Goal: Information Seeking & Learning: Learn about a topic

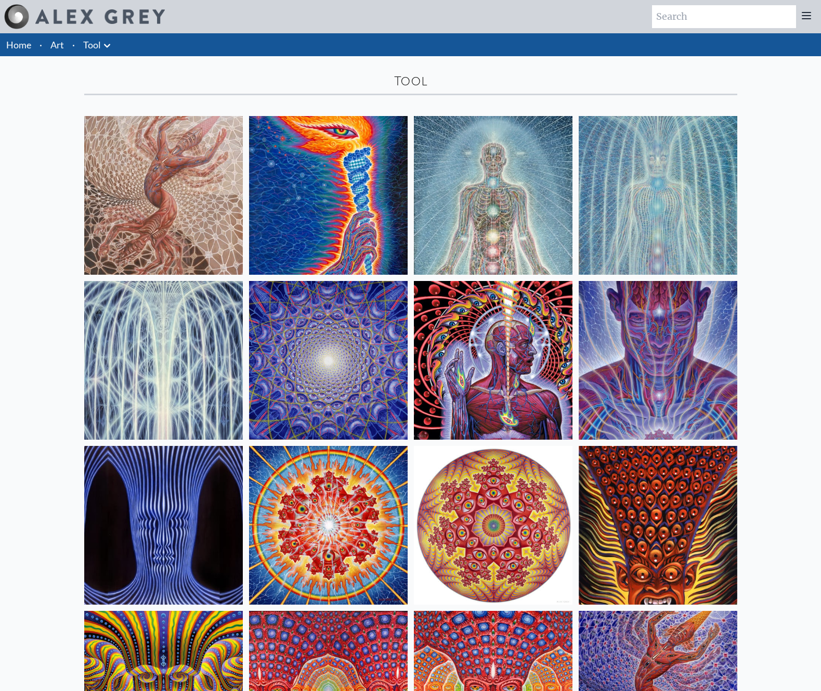
click at [177, 206] on img at bounding box center [163, 195] width 159 height 159
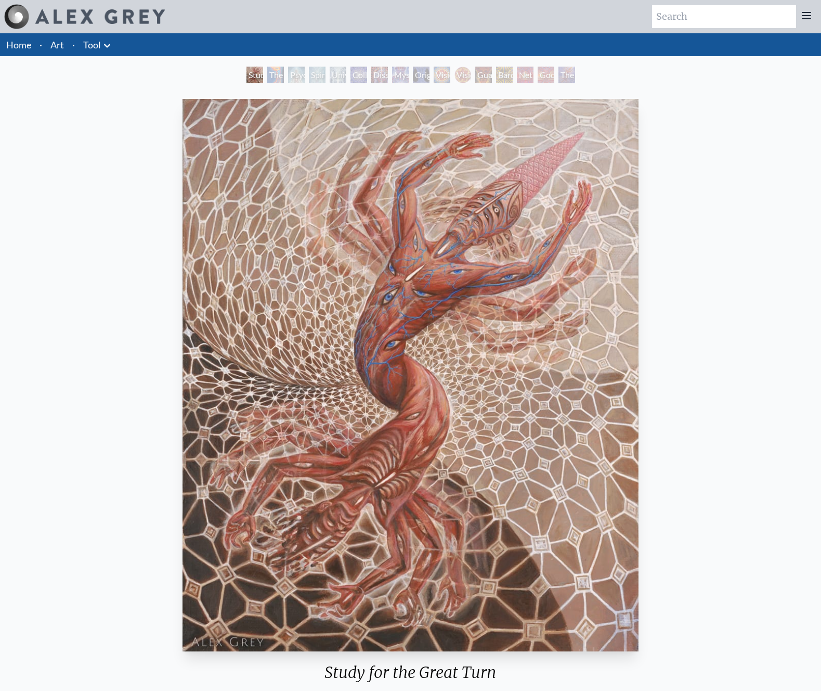
click at [278, 74] on div "The Torch" at bounding box center [275, 75] width 17 height 17
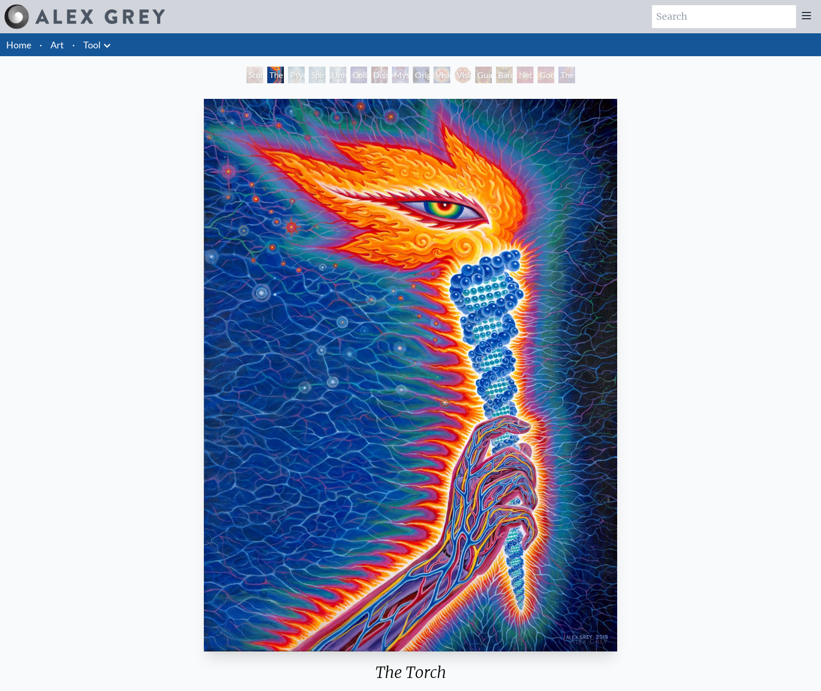
click at [305, 77] on div "Psychic Energy System" at bounding box center [296, 75] width 17 height 17
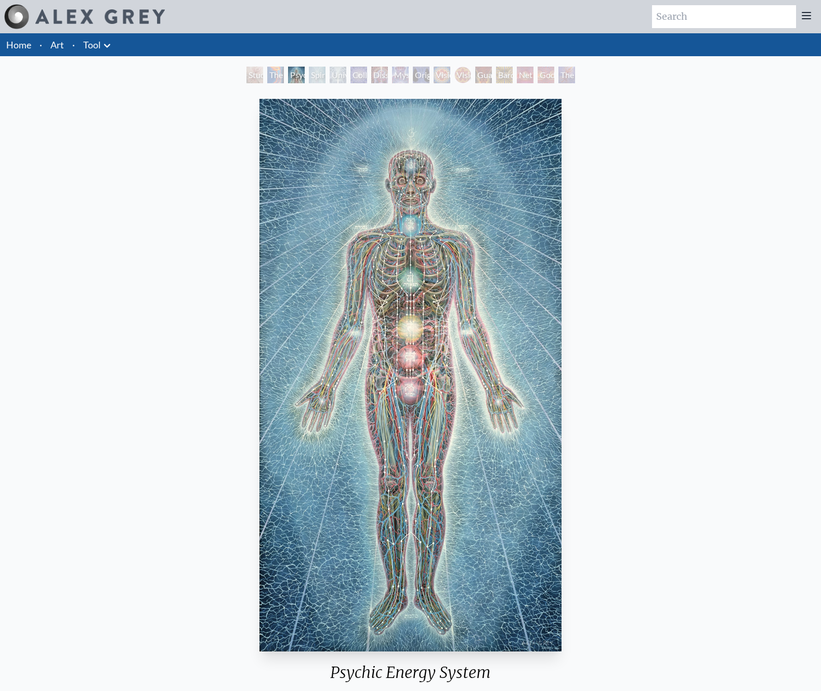
click at [346, 75] on div "Universal Mind Lattice" at bounding box center [338, 75] width 17 height 17
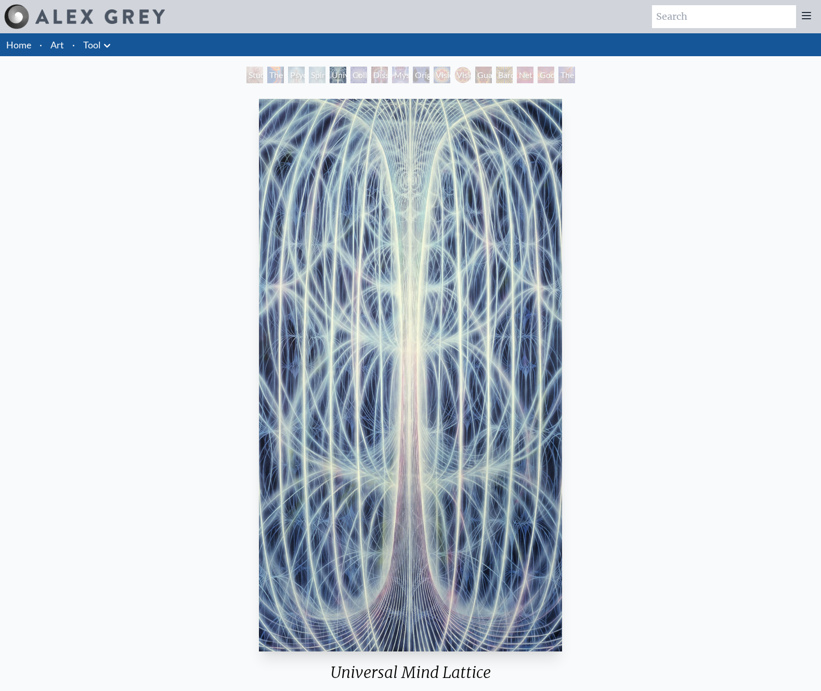
click at [108, 44] on icon at bounding box center [107, 46] width 12 height 12
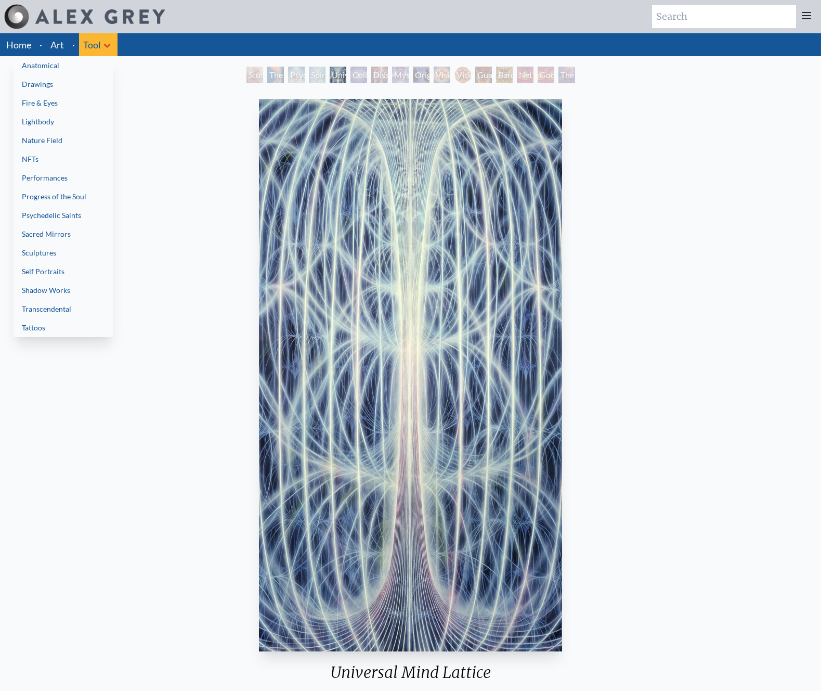
click at [62, 70] on link "Anatomical" at bounding box center [64, 65] width 100 height 19
click at [169, 120] on div at bounding box center [410, 345] width 821 height 691
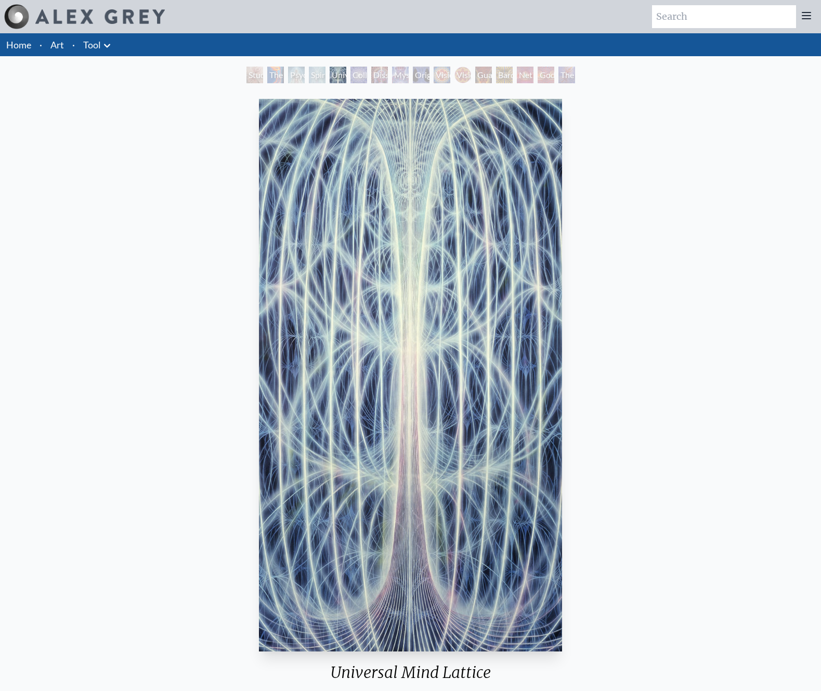
click at [107, 42] on icon at bounding box center [107, 46] width 12 height 12
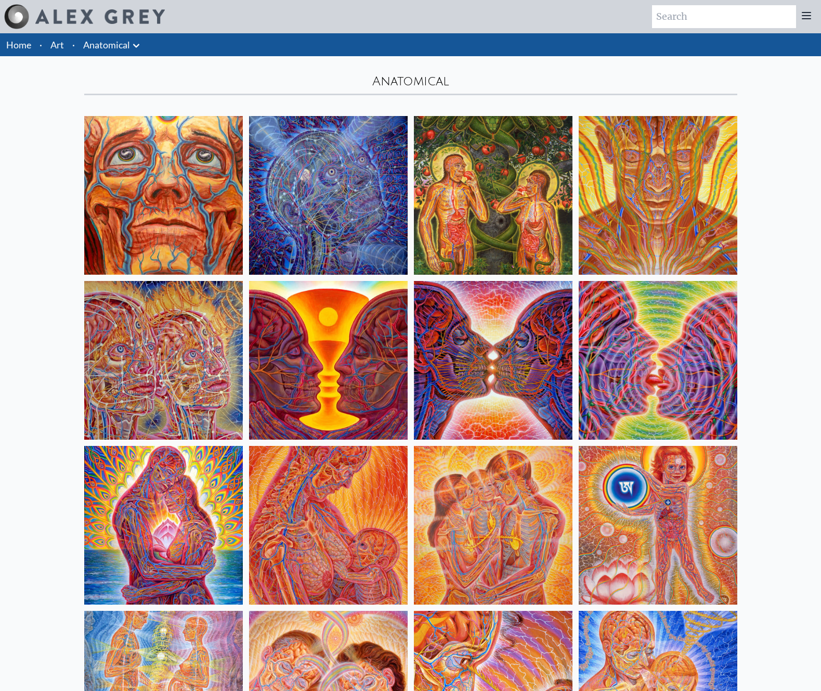
click at [110, 43] on link "Anatomical" at bounding box center [106, 44] width 47 height 15
click at [138, 40] on icon at bounding box center [136, 46] width 12 height 12
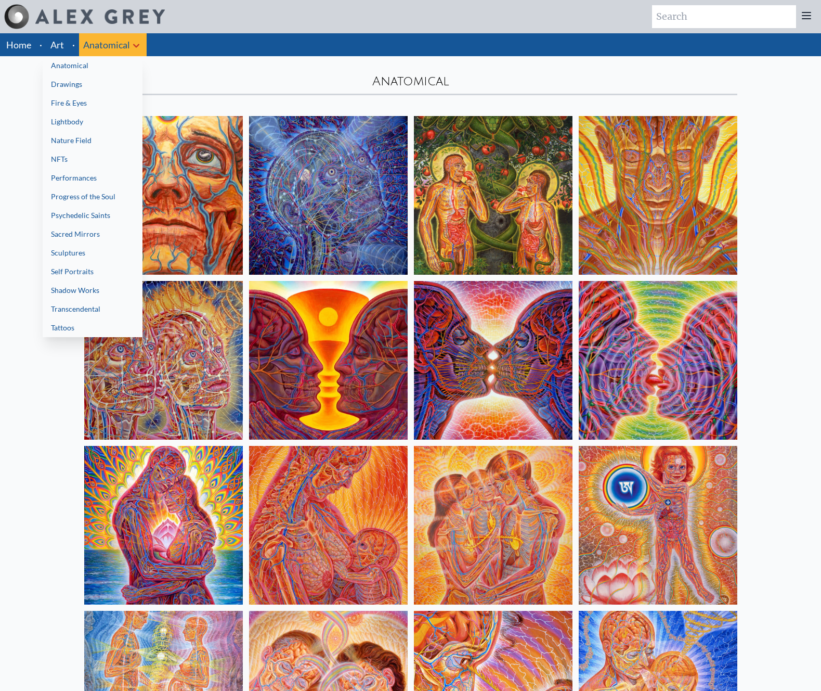
click at [64, 42] on div at bounding box center [410, 345] width 821 height 691
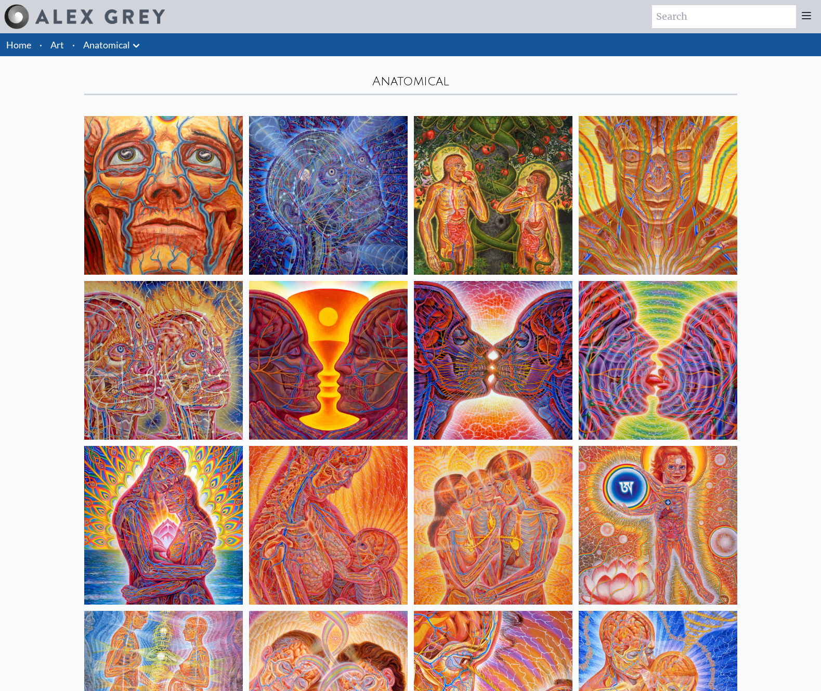
click at [59, 46] on link "Art" at bounding box center [57, 44] width 14 height 15
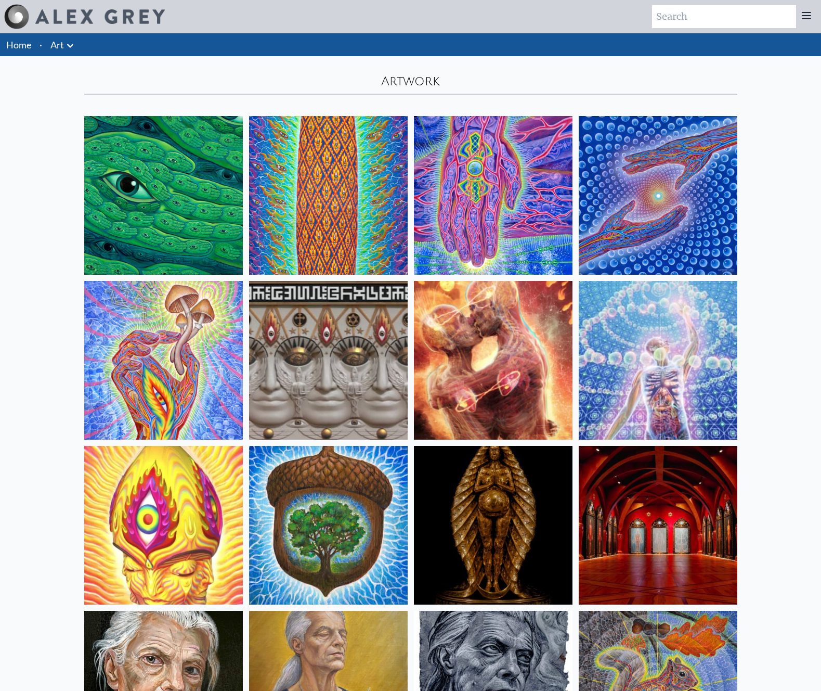
click at [73, 48] on icon at bounding box center [70, 46] width 12 height 12
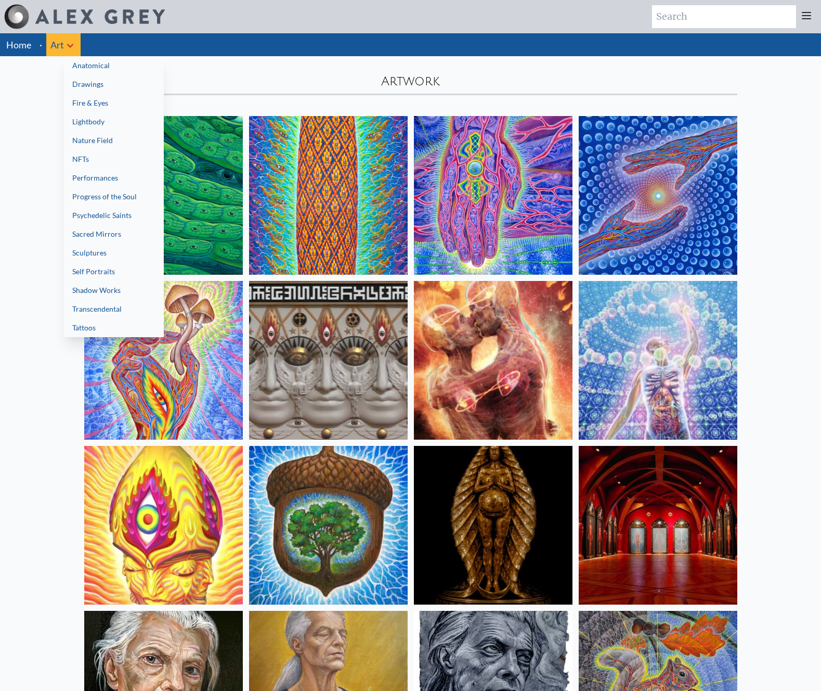
click at [72, 48] on div at bounding box center [410, 345] width 821 height 691
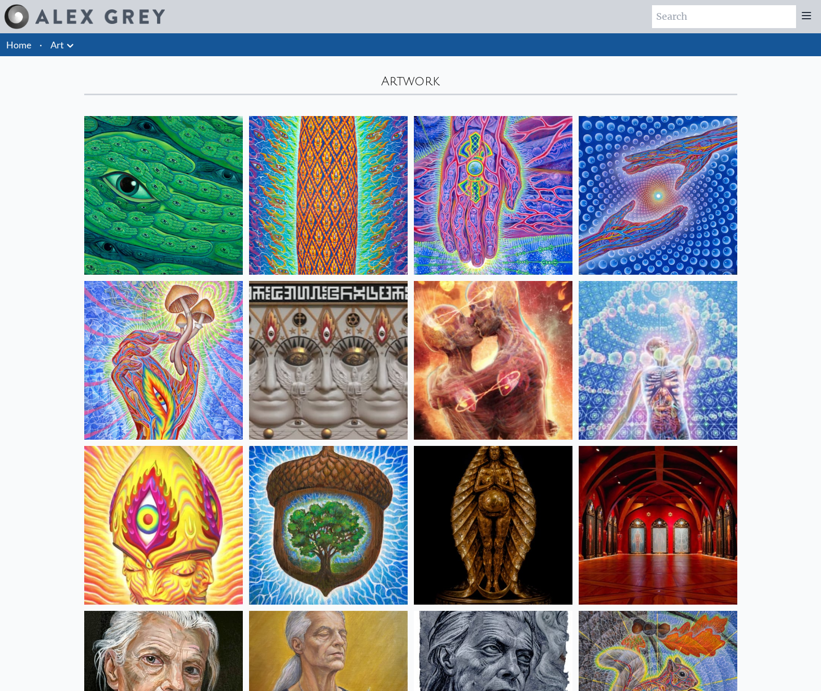
click at [22, 49] on link "Home" at bounding box center [18, 44] width 25 height 11
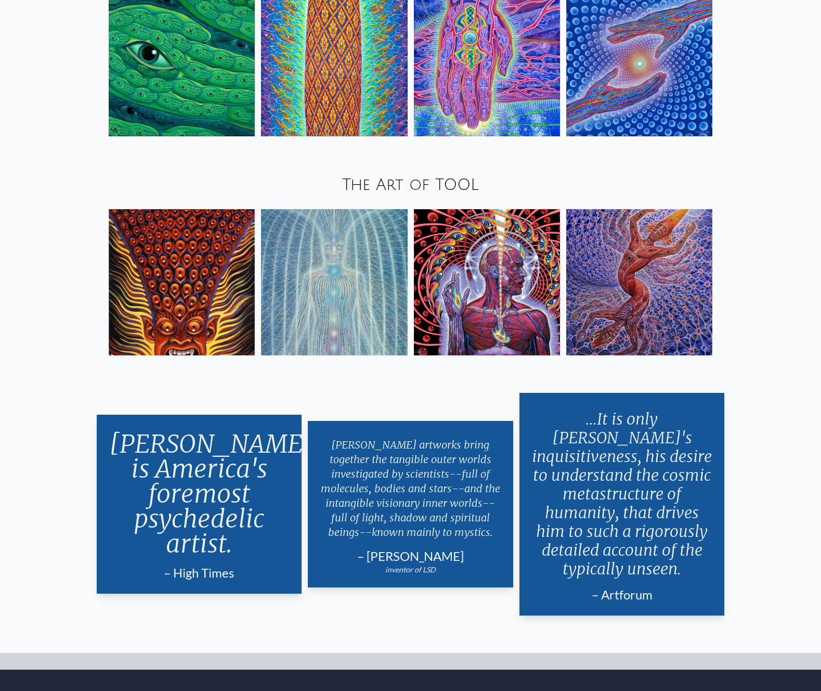
scroll to position [1784, 0]
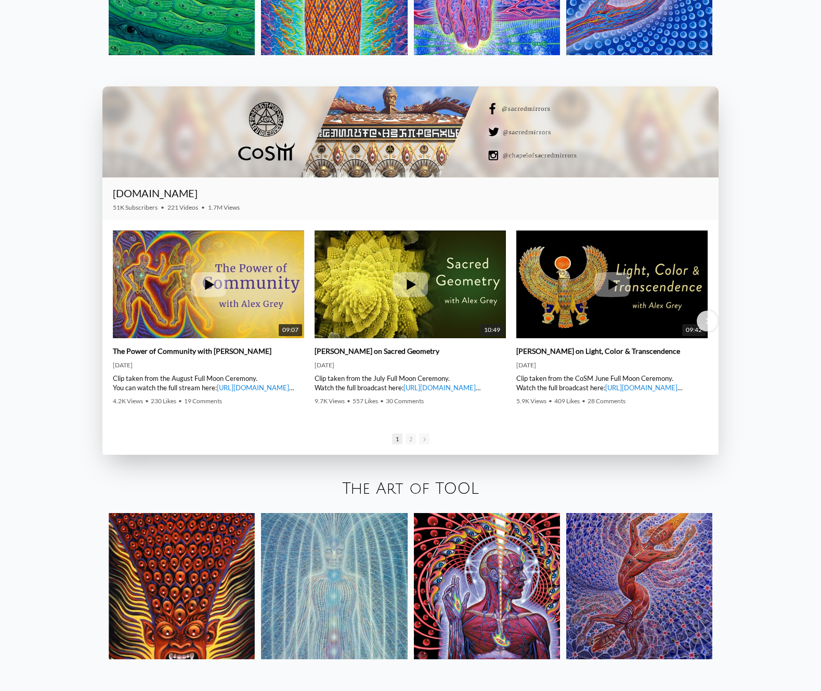
click at [212, 570] on img at bounding box center [182, 586] width 146 height 146
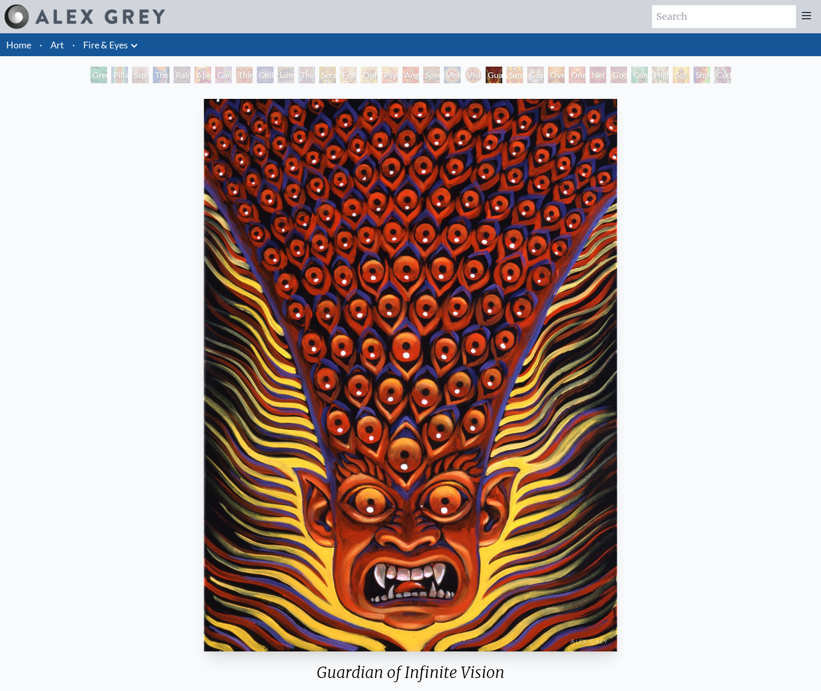
click at [132, 43] on icon at bounding box center [134, 46] width 12 height 12
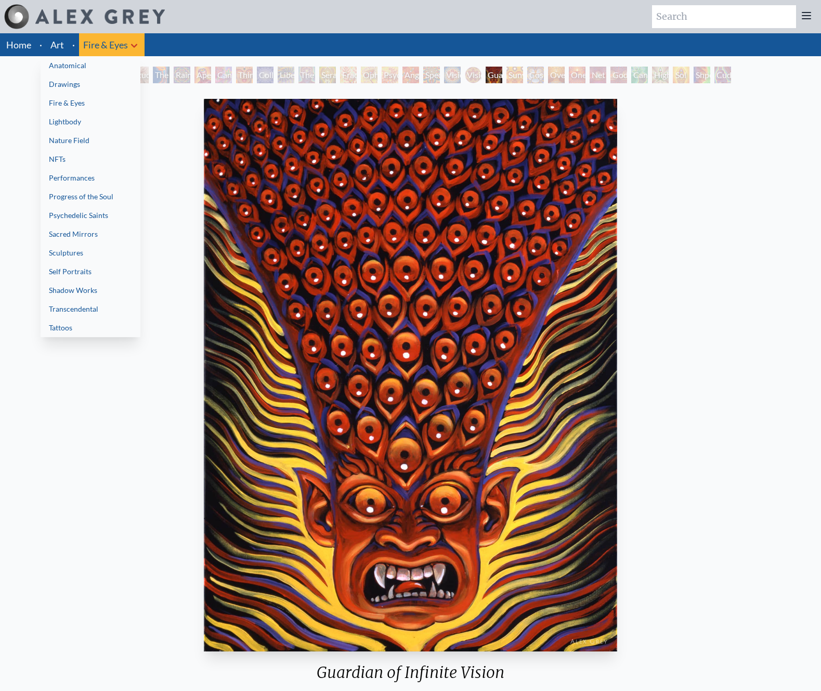
click at [262, 75] on div "Collective Vision" at bounding box center [265, 75] width 17 height 17
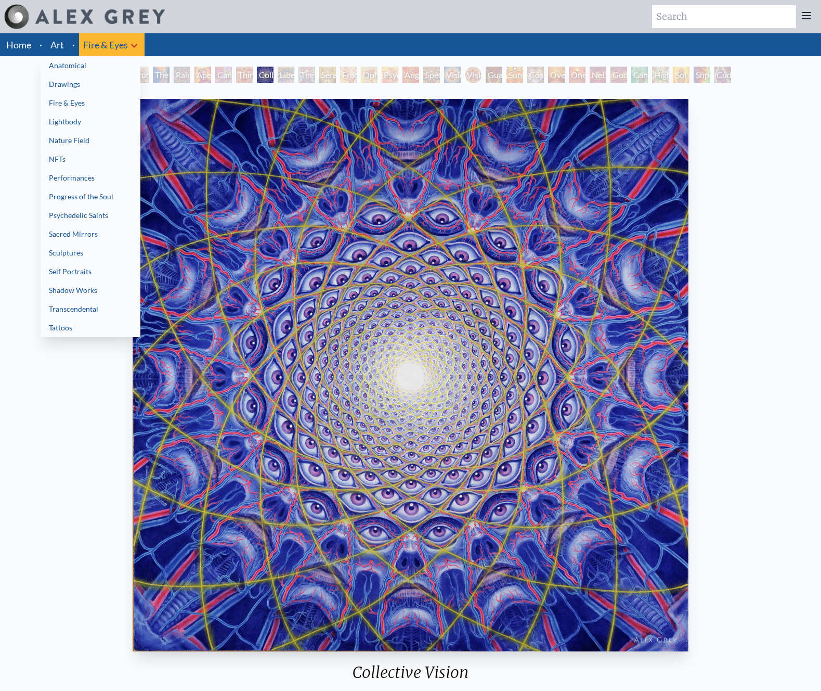
click at [179, 77] on div "Rainbow Eye Ripple" at bounding box center [182, 75] width 17 height 17
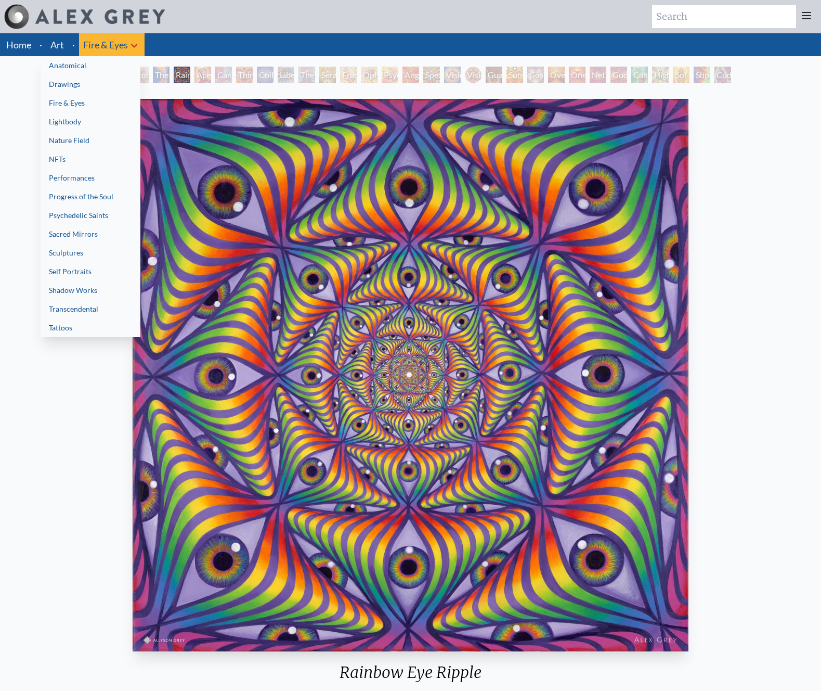
click at [61, 45] on div at bounding box center [410, 345] width 821 height 691
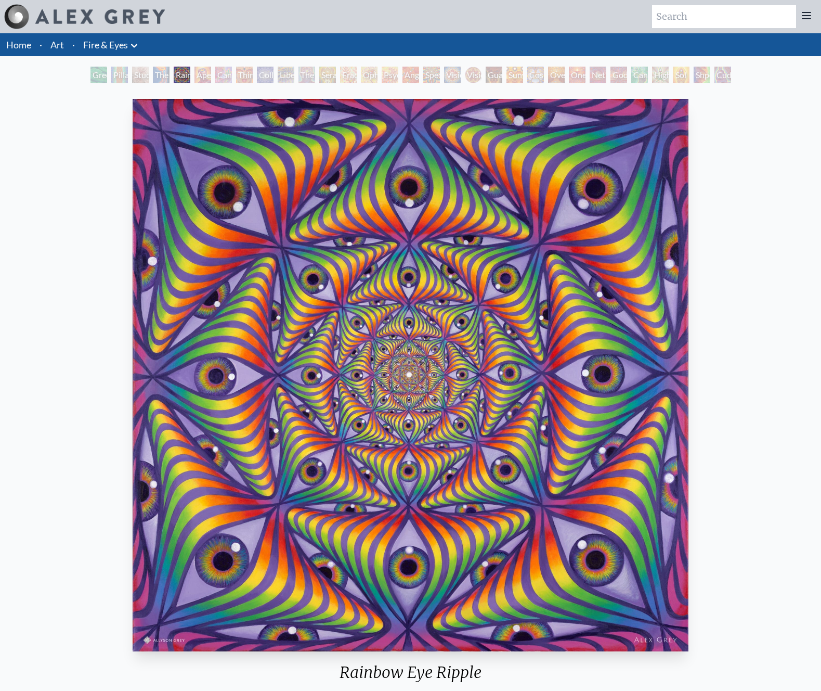
click at [57, 48] on link "Art" at bounding box center [57, 44] width 14 height 15
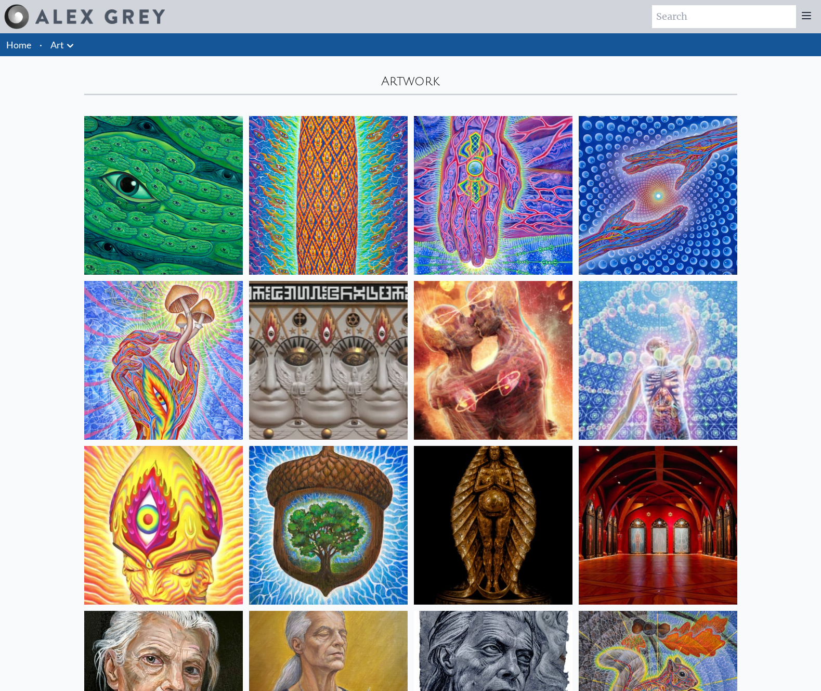
click at [294, 368] on img at bounding box center [328, 360] width 159 height 159
